Goal: Find specific page/section: Find specific page/section

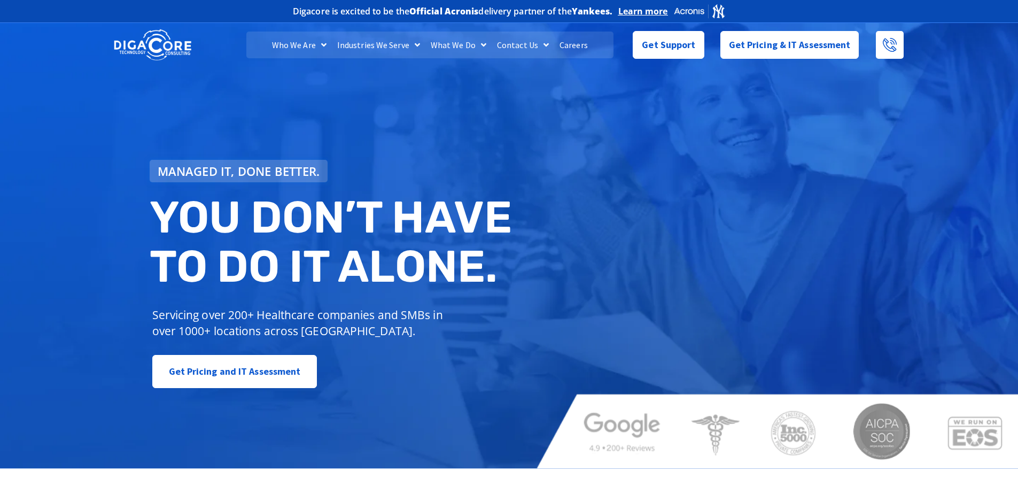
click at [577, 42] on link "Careers" at bounding box center [573, 45] width 39 height 27
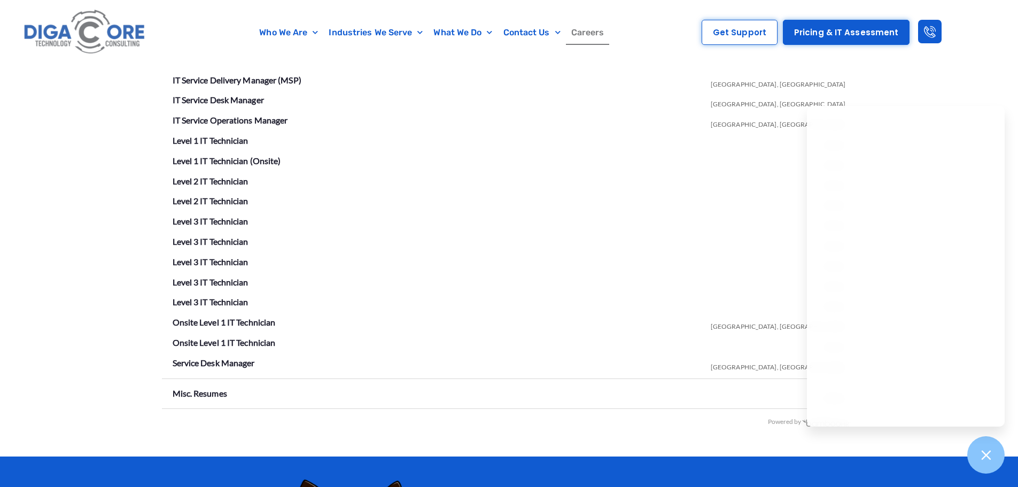
scroll to position [1924, 0]
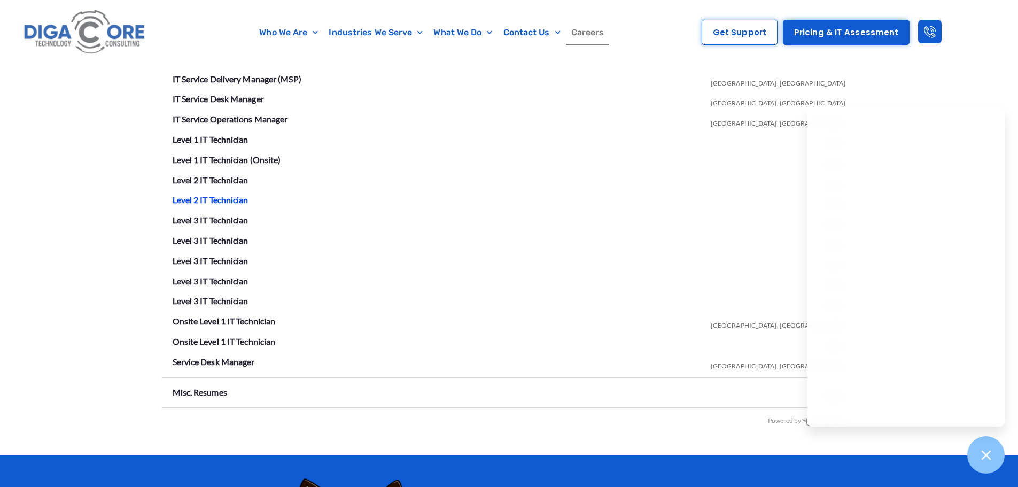
click at [216, 201] on link "Level 2 IT Technician" at bounding box center [211, 199] width 76 height 10
